Goal: Use online tool/utility: Use online tool/utility

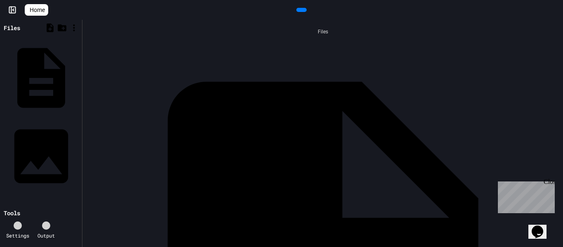
click at [550, 184] on div "Close" at bounding box center [548, 183] width 10 height 10
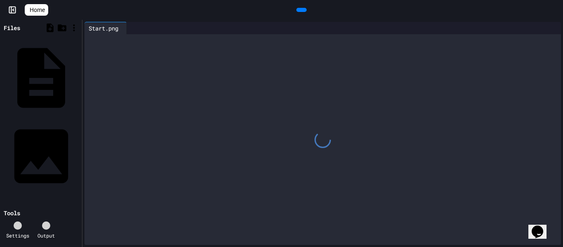
click at [133, 31] on div at bounding box center [130, 28] width 7 height 12
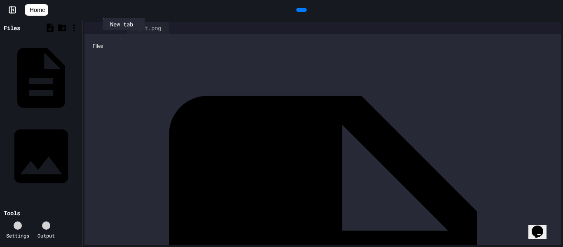
drag, startPoint x: 147, startPoint y: 30, endPoint x: 108, endPoint y: 26, distance: 39.3
click at [108, 26] on div "Start.png New tab" at bounding box center [146, 28] width 125 height 12
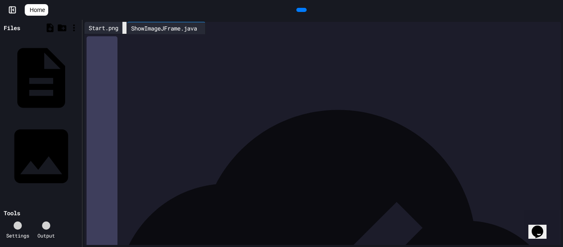
click at [124, 28] on icon at bounding box center [124, 28] width 0 height 0
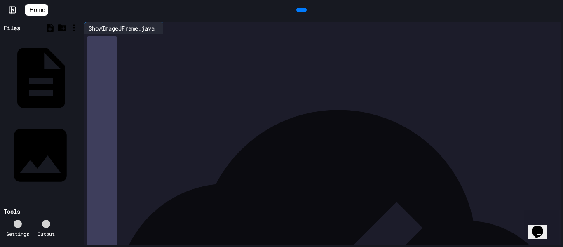
click at [77, 151] on div "Start.png" at bounding box center [77, 155] width 0 height 8
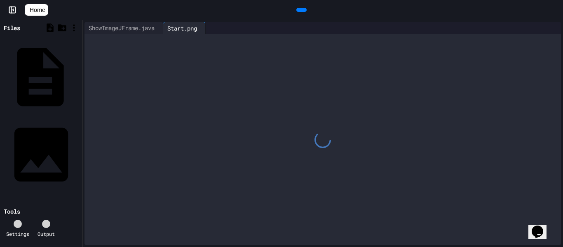
click at [77, 73] on div "ShowImageJFrame.java" at bounding box center [77, 77] width 0 height 8
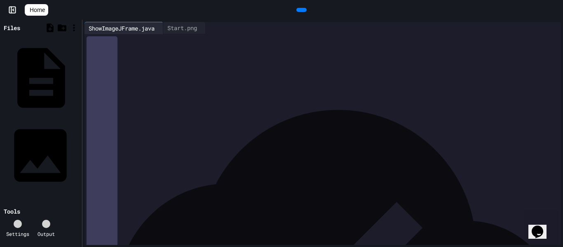
click at [77, 151] on div "Start.png" at bounding box center [77, 155] width 0 height 8
